Goal: Find contact information: Find contact information

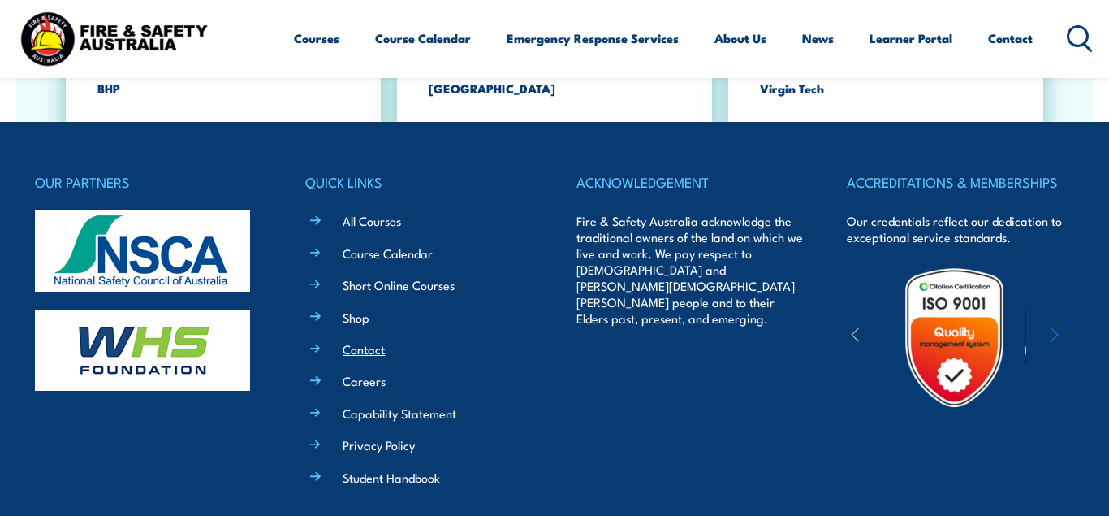
scroll to position [2795, 0]
click at [364, 350] on link "Contact" at bounding box center [364, 348] width 42 height 17
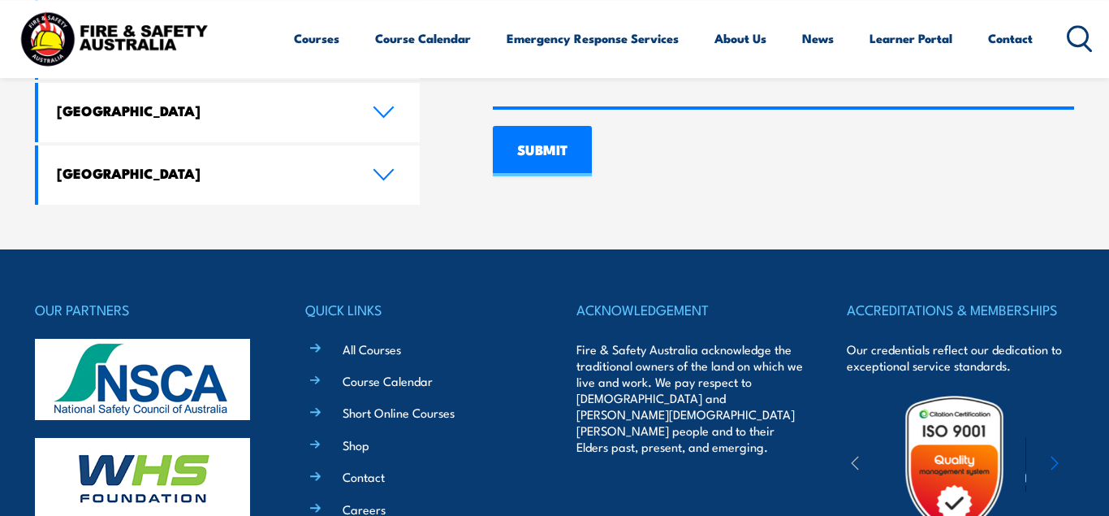
scroll to position [1211, 0]
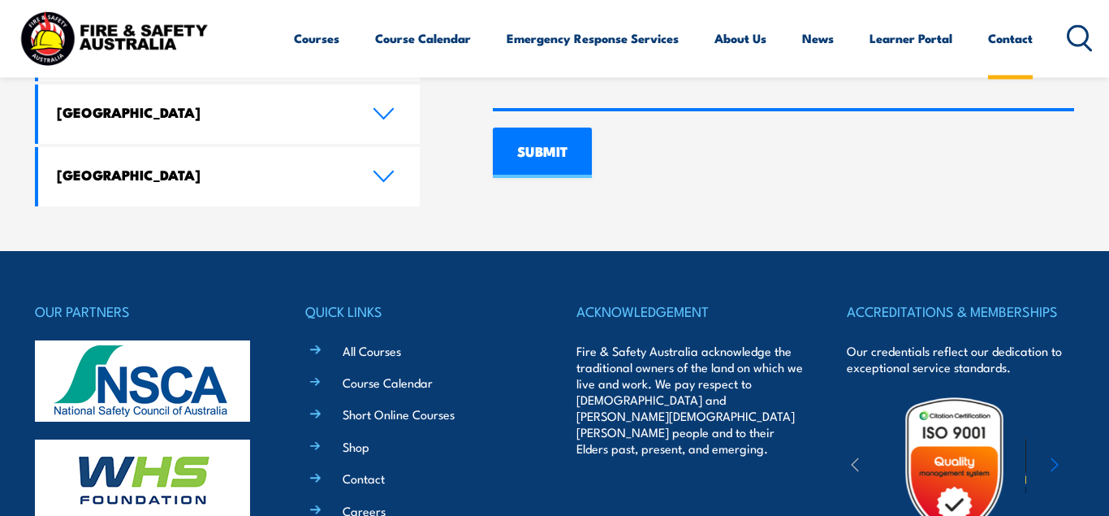
click at [1010, 41] on link "Contact" at bounding box center [1010, 38] width 45 height 39
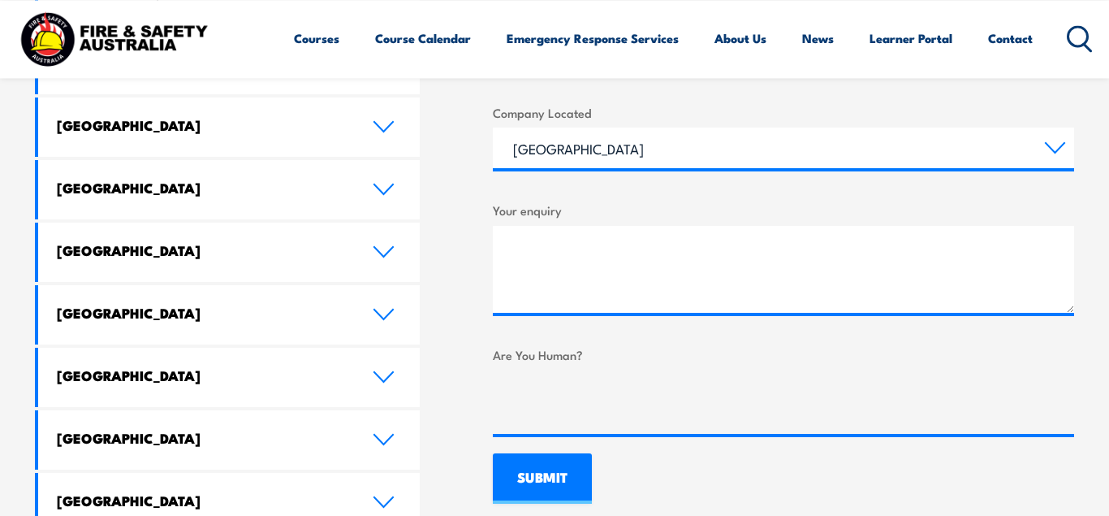
scroll to position [887, 0]
